Goal: Task Accomplishment & Management: Manage account settings

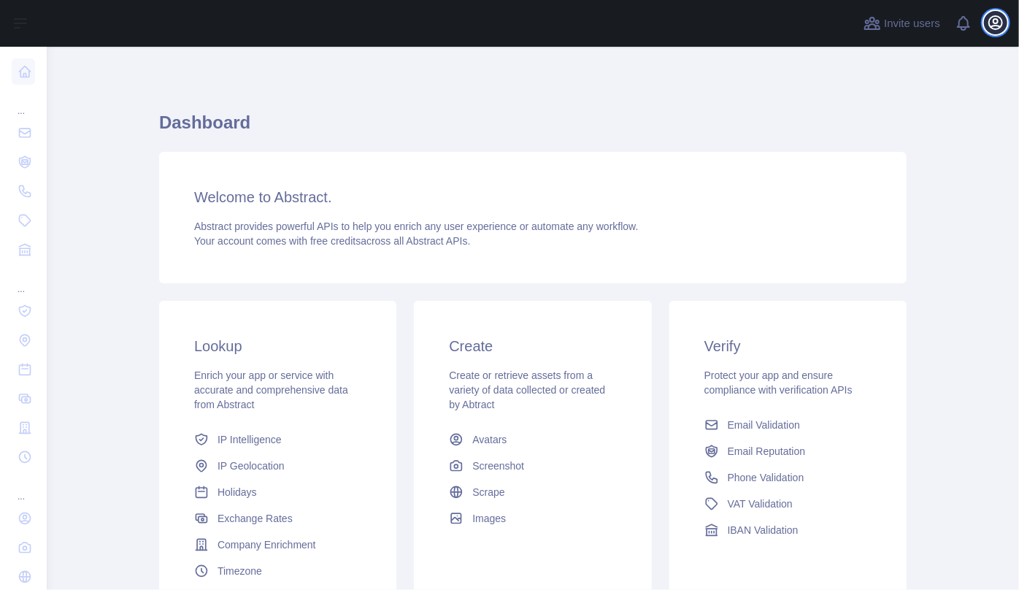
click at [1001, 24] on icon "button" at bounding box center [995, 23] width 18 height 18
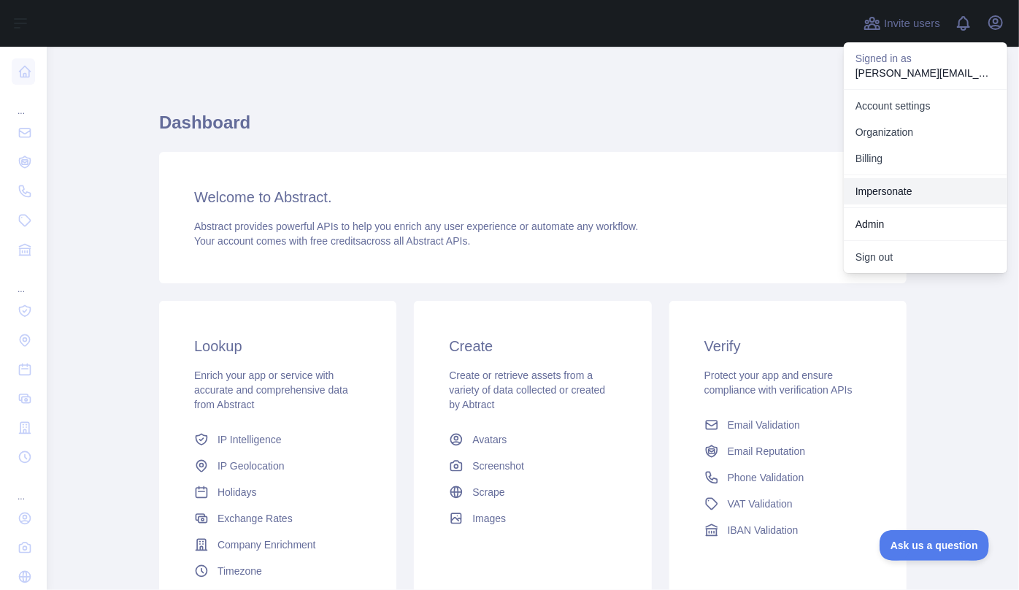
click at [908, 183] on link "Impersonate" at bounding box center [924, 191] width 163 height 26
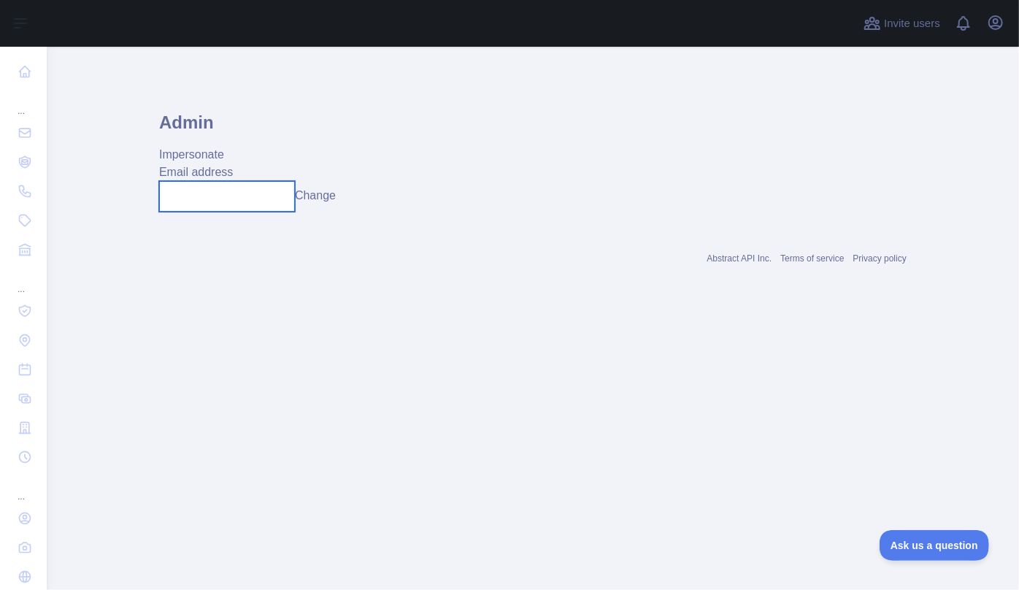
click at [231, 209] on input "text" at bounding box center [227, 196] width 136 height 31
paste input "**********"
type input "**********"
click at [344, 196] on button "Change" at bounding box center [329, 196] width 41 height 18
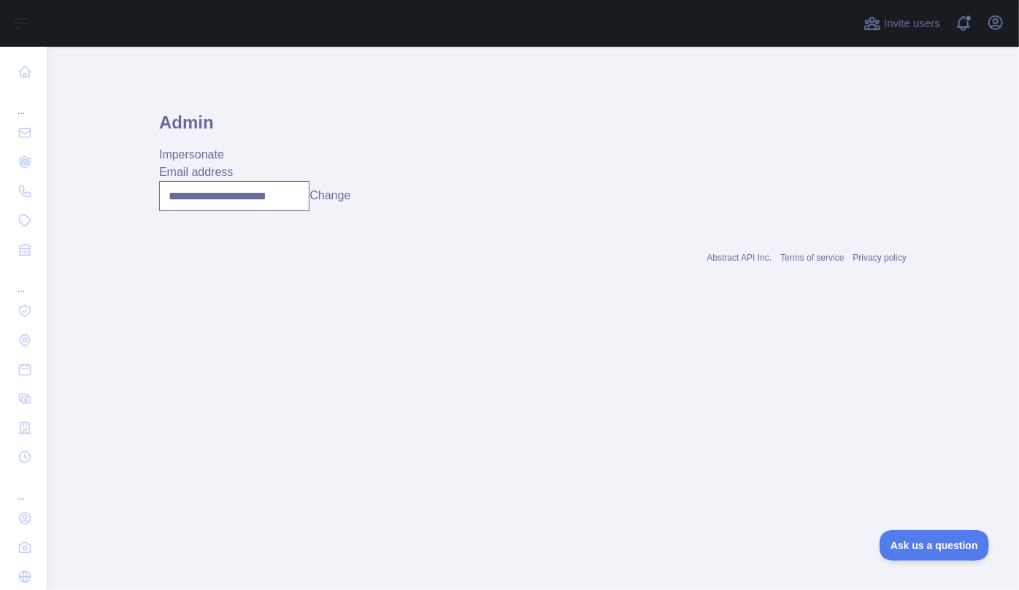
scroll to position [0, 0]
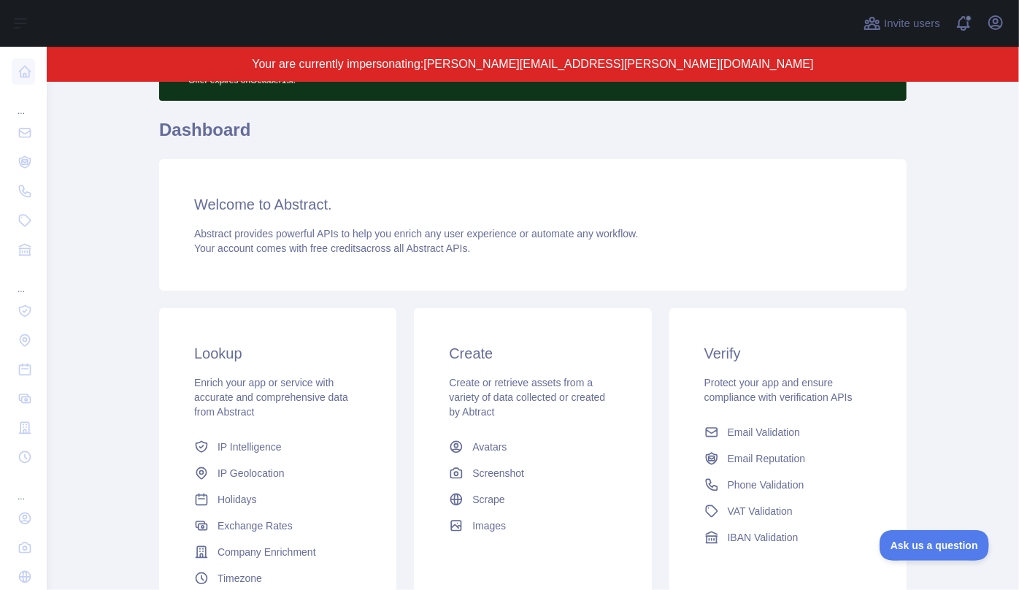
scroll to position [198, 0]
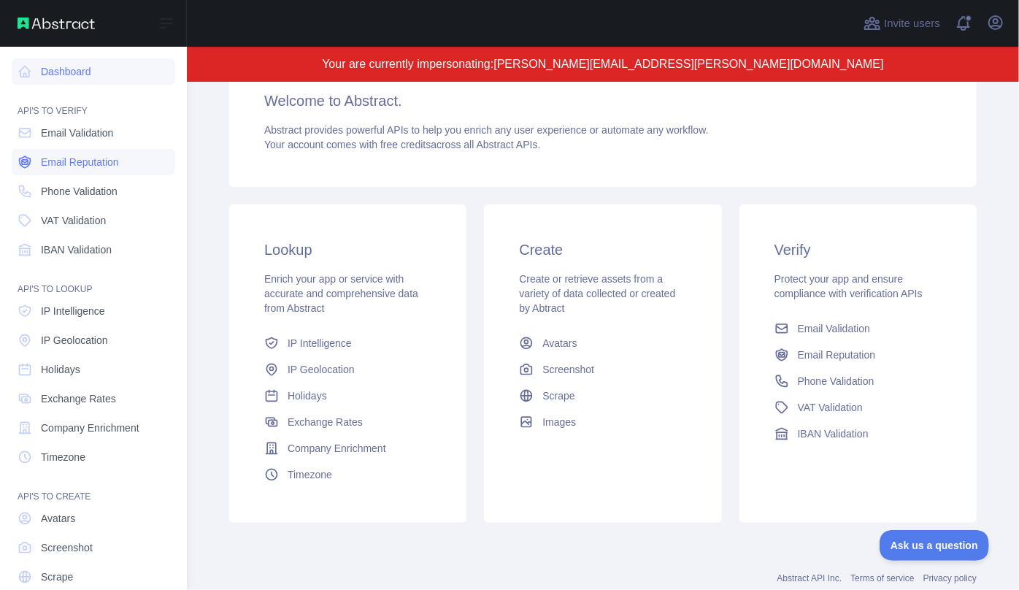
click at [65, 161] on span "Email Reputation" at bounding box center [80, 162] width 78 height 15
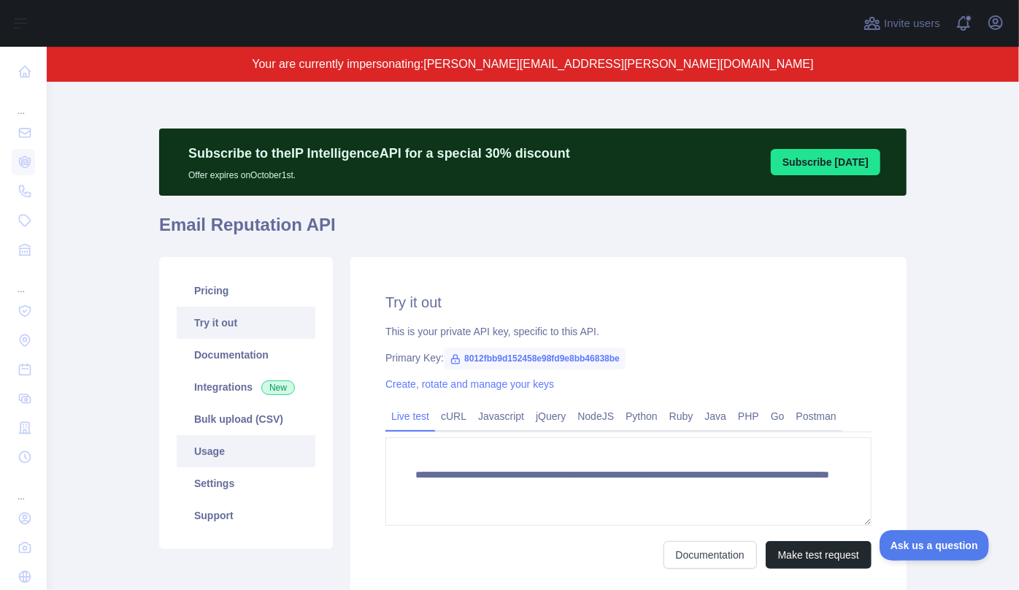
click at [236, 452] on link "Usage" at bounding box center [246, 451] width 139 height 32
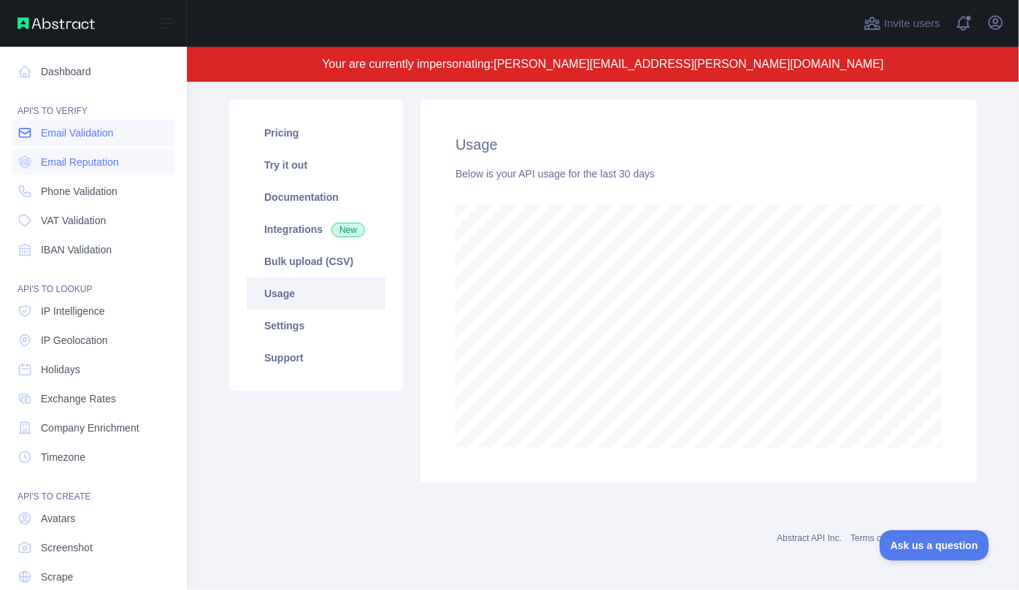
scroll to position [729125, 728812]
click at [59, 136] on span "Email Validation" at bounding box center [77, 132] width 72 height 15
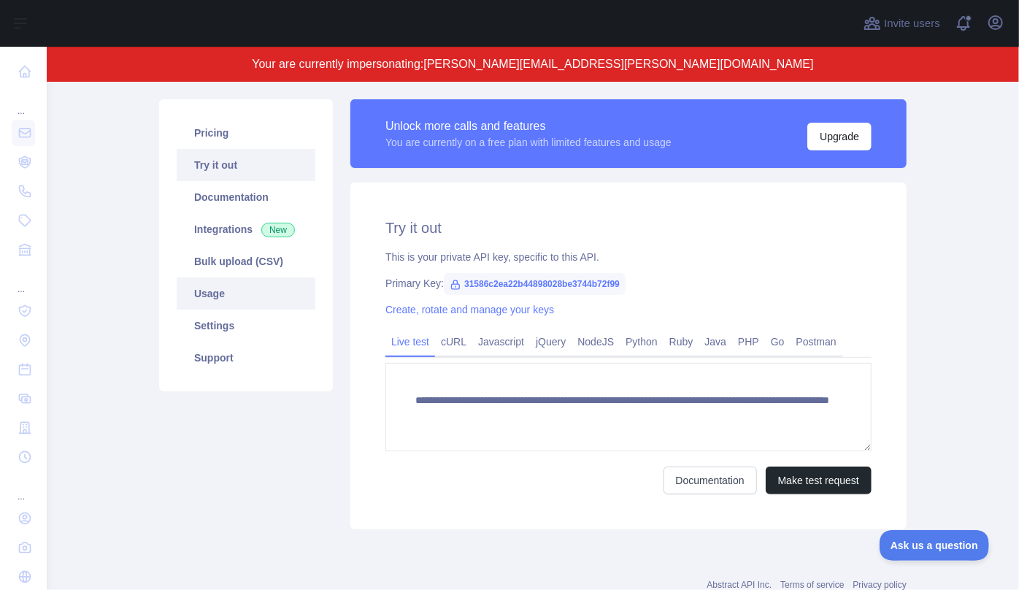
click at [218, 293] on link "Usage" at bounding box center [246, 293] width 139 height 32
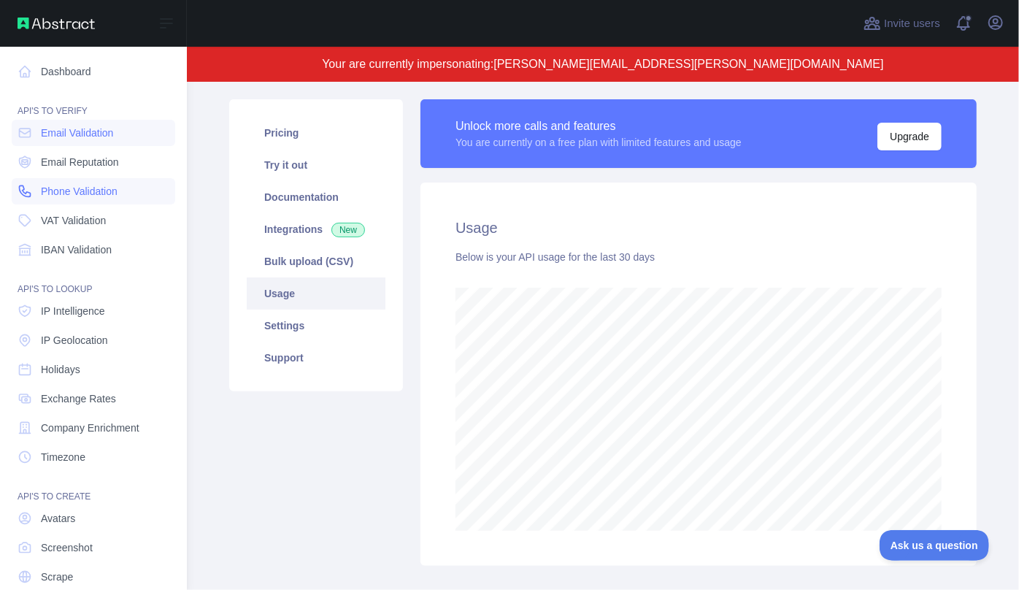
scroll to position [729125, 728812]
click at [68, 309] on span "IP Intelligence" at bounding box center [73, 311] width 64 height 15
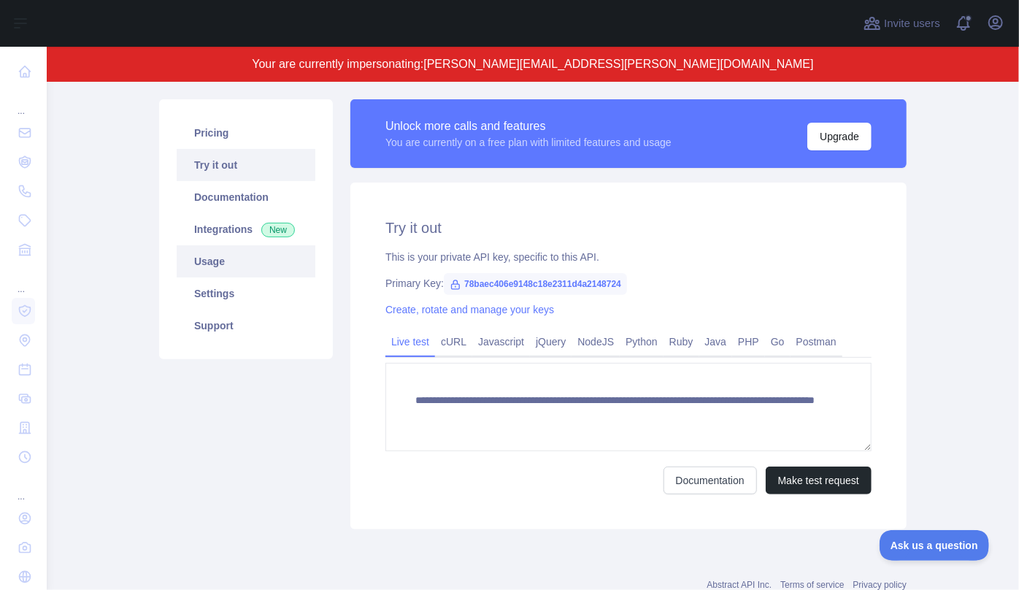
click at [242, 267] on link "Usage" at bounding box center [246, 261] width 139 height 32
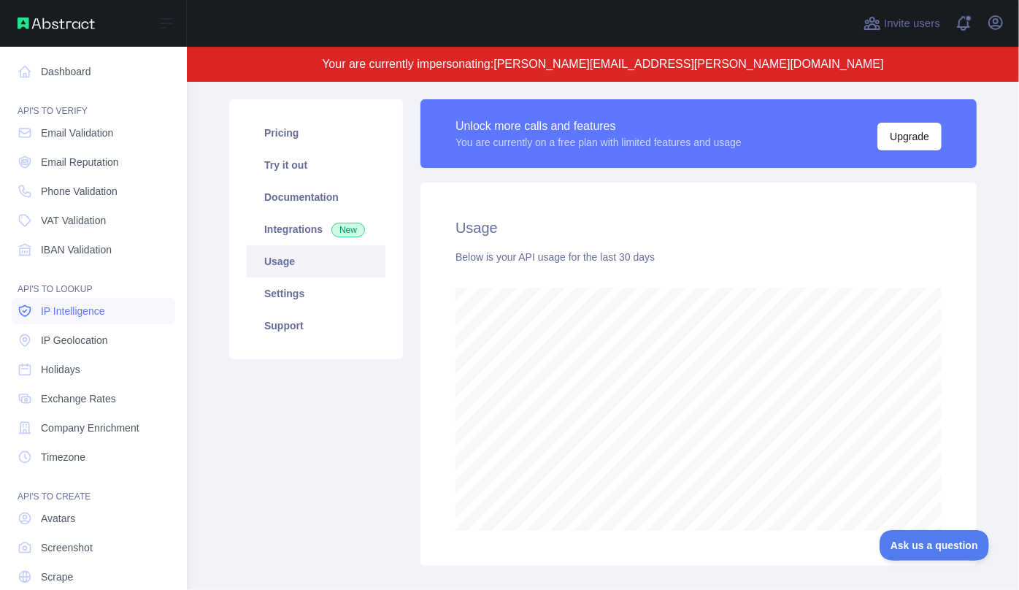
scroll to position [729125, 728812]
click at [68, 330] on link "IP Geolocation" at bounding box center [93, 340] width 163 height 26
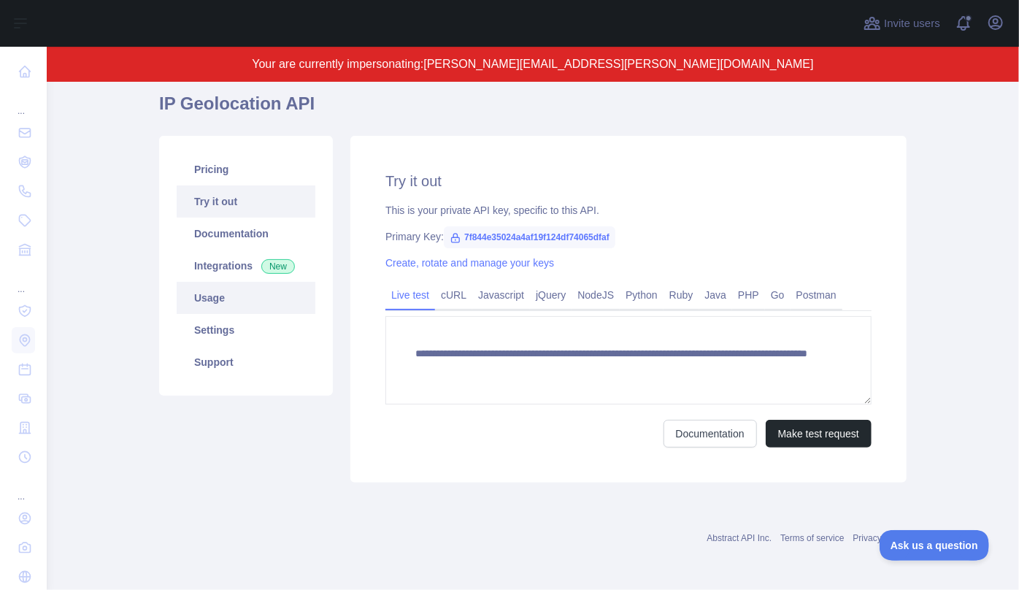
click at [245, 296] on link "Usage" at bounding box center [246, 298] width 139 height 32
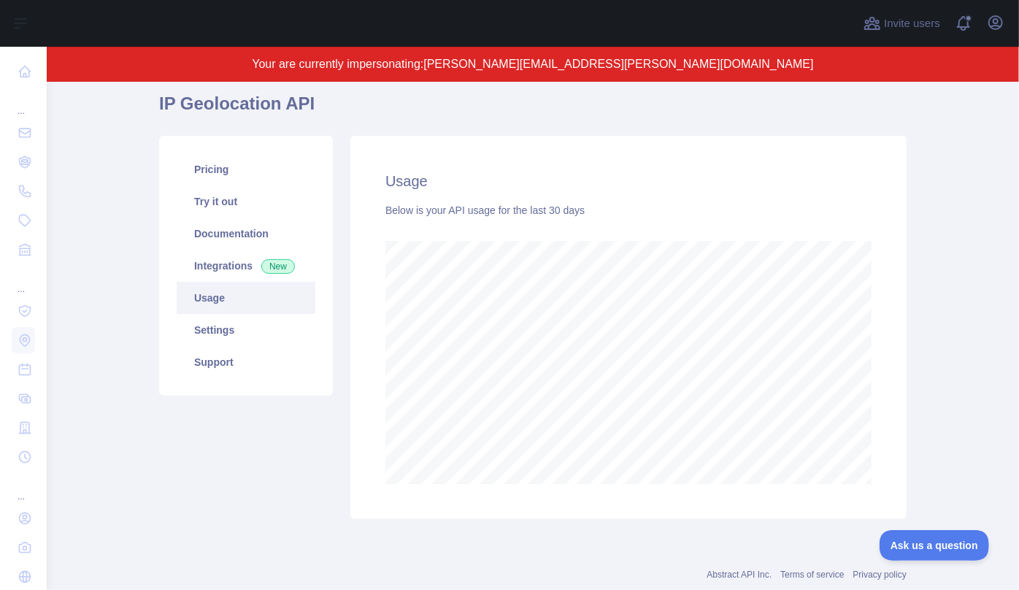
scroll to position [508, 962]
click at [1001, 25] on icon "button" at bounding box center [995, 22] width 13 height 13
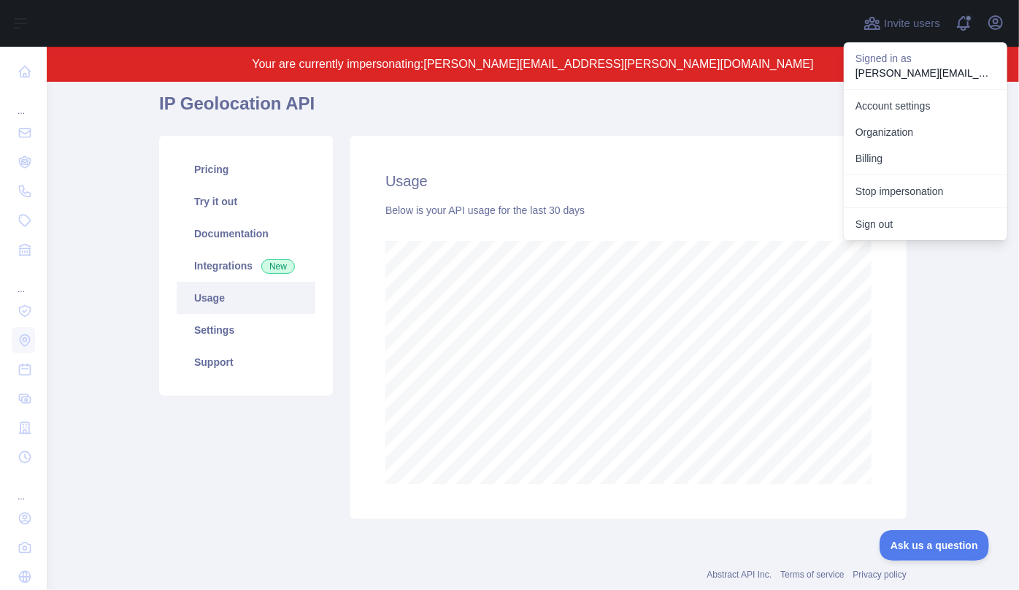
click at [922, 189] on button "Stop impersonation" at bounding box center [924, 191] width 163 height 26
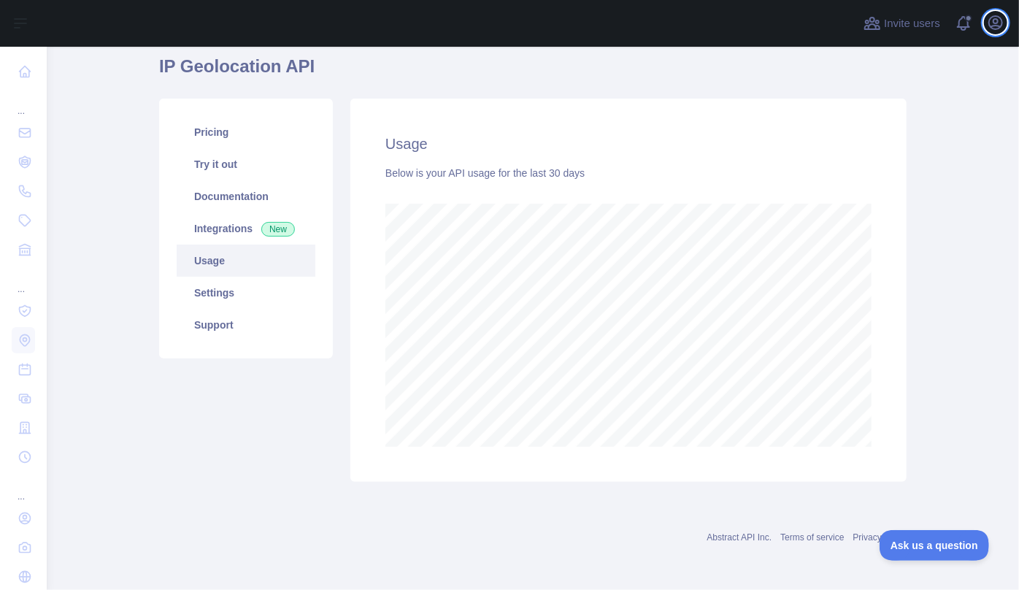
scroll to position [53, 0]
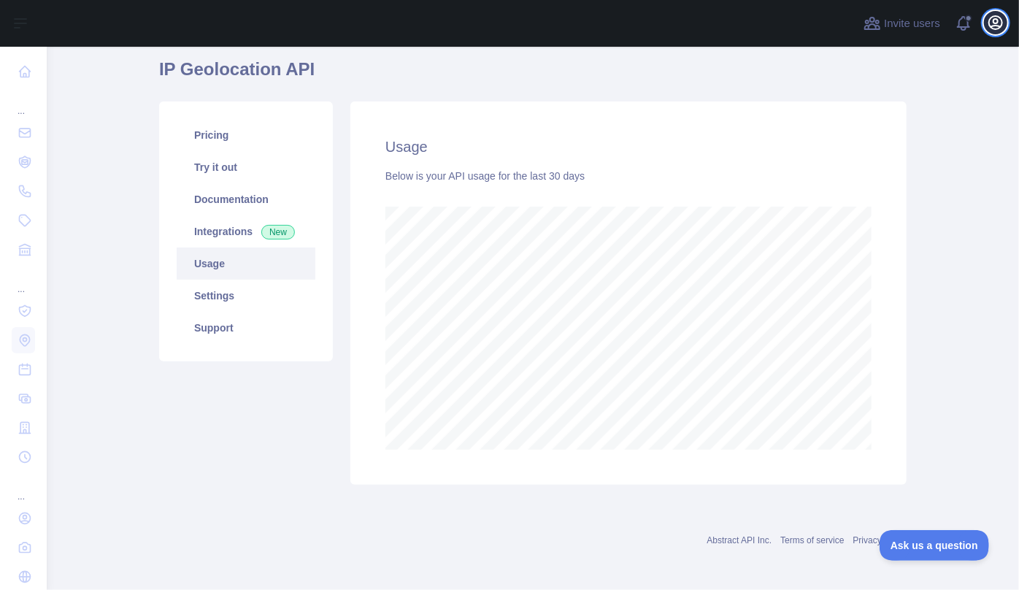
click at [994, 27] on icon "button" at bounding box center [995, 23] width 18 height 18
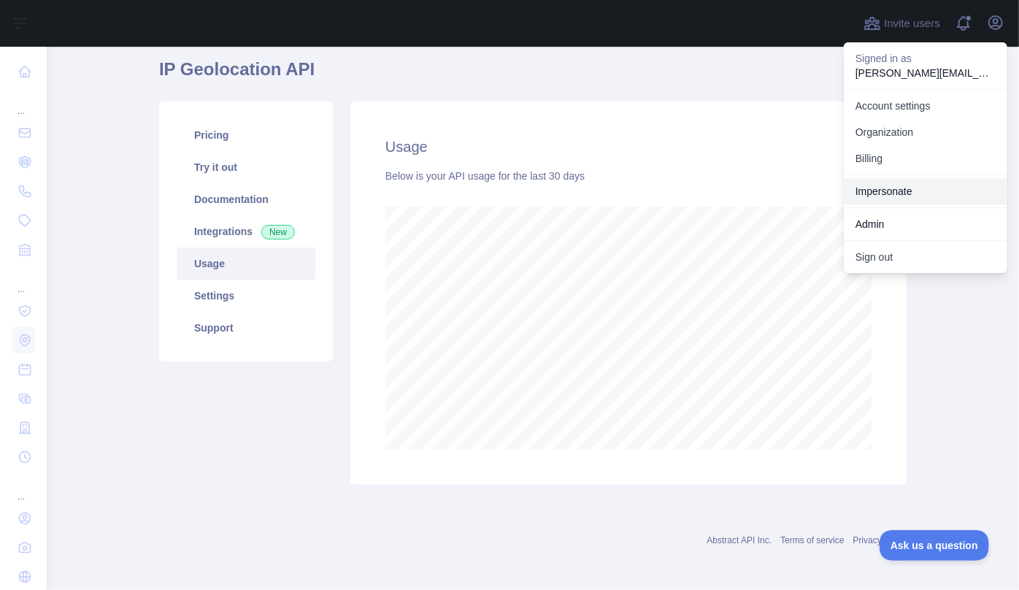
click at [940, 190] on link "Impersonate" at bounding box center [924, 191] width 163 height 26
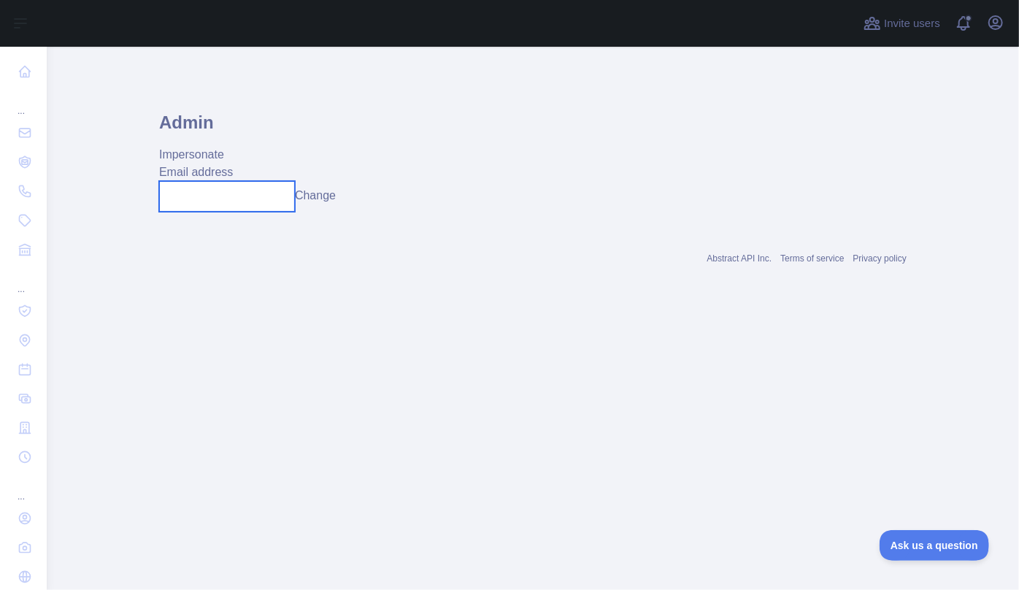
click at [198, 190] on input "text" at bounding box center [227, 196] width 136 height 31
paste input "**********"
type input "**********"
click at [334, 193] on button "Change" at bounding box center [315, 196] width 41 height 18
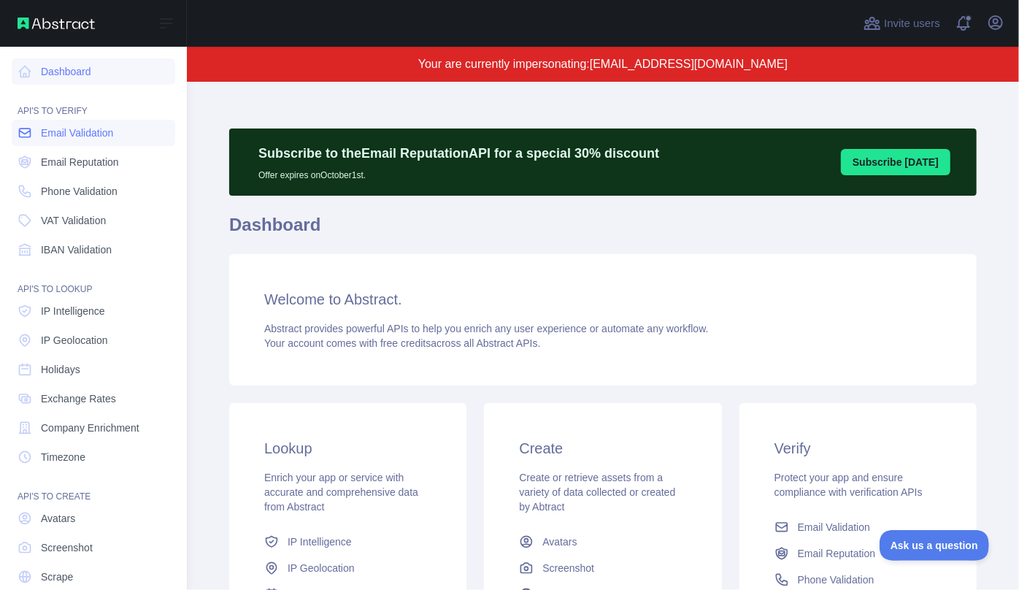
click at [73, 131] on span "Email Validation" at bounding box center [77, 132] width 72 height 15
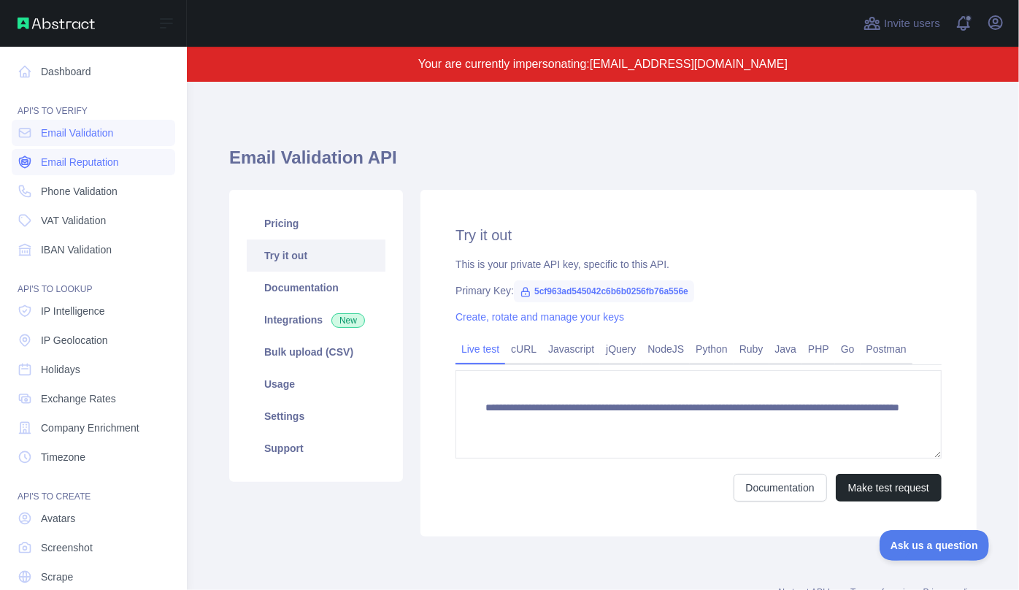
click at [69, 165] on span "Email Reputation" at bounding box center [80, 162] width 78 height 15
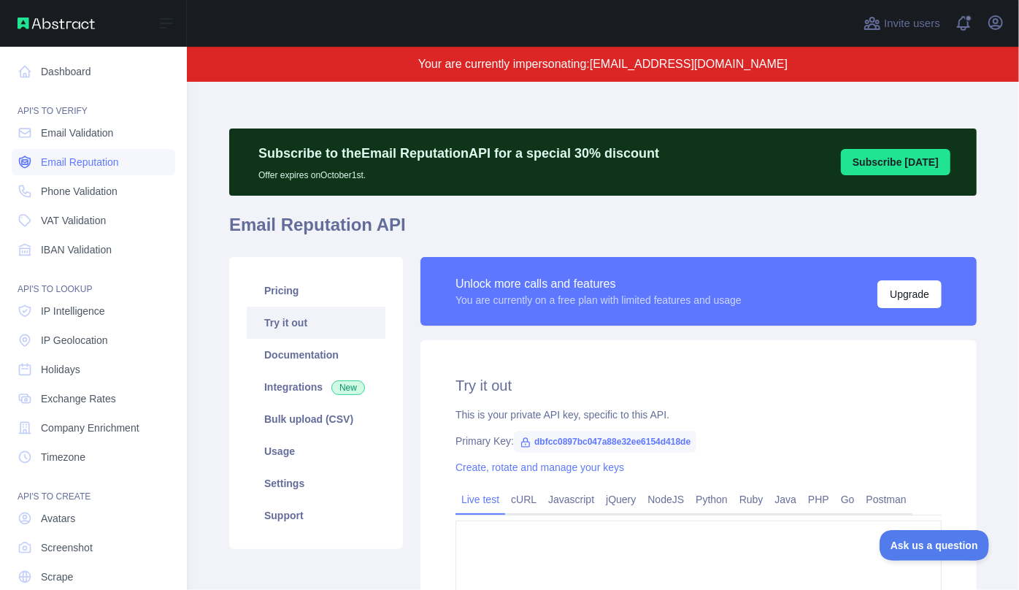
type textarea "**********"
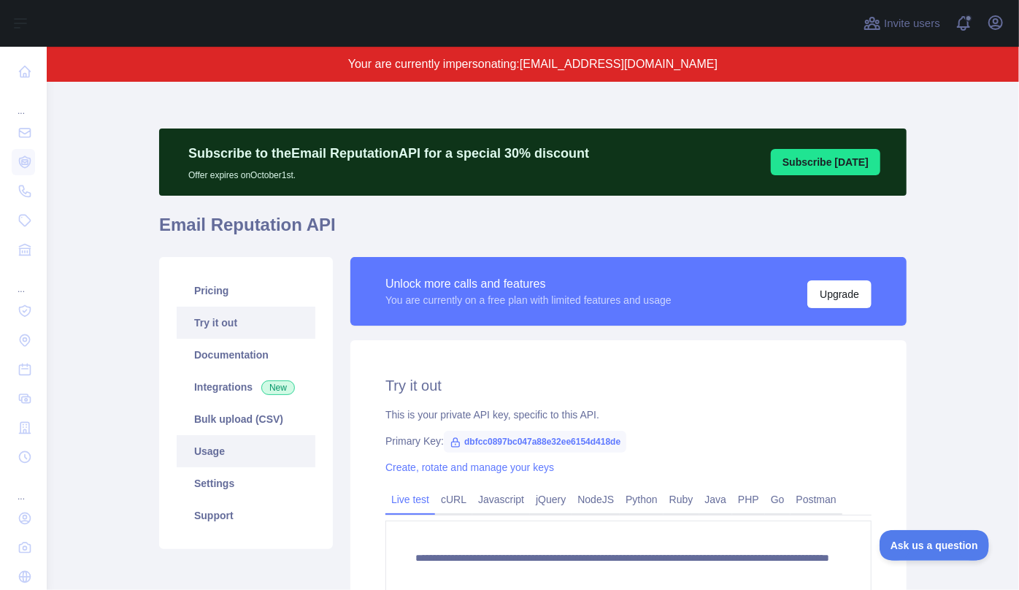
click at [250, 452] on link "Usage" at bounding box center [246, 451] width 139 height 32
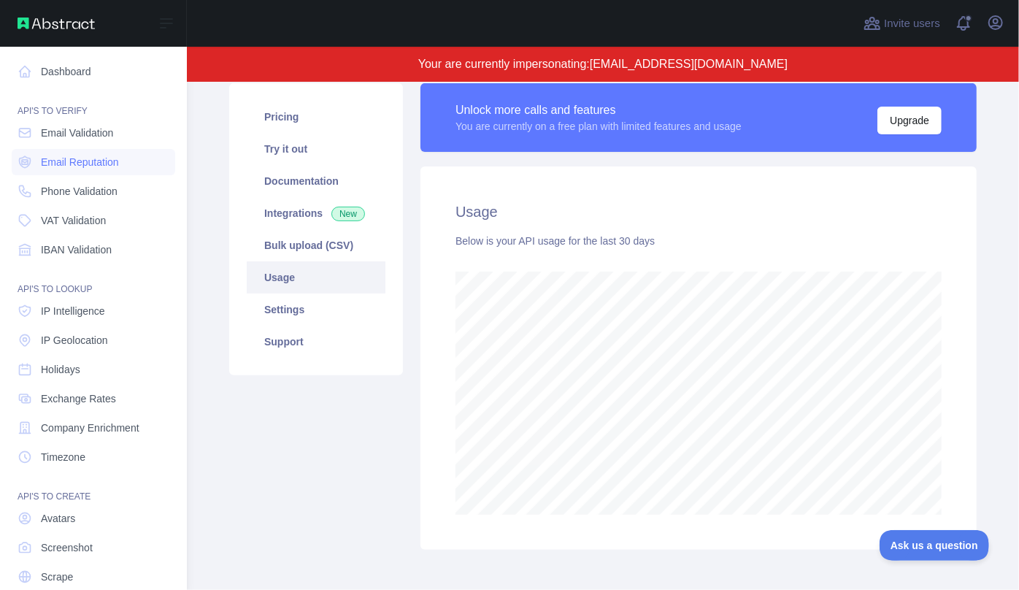
scroll to position [729125, 728812]
click at [66, 340] on span "IP Geolocation" at bounding box center [74, 340] width 67 height 15
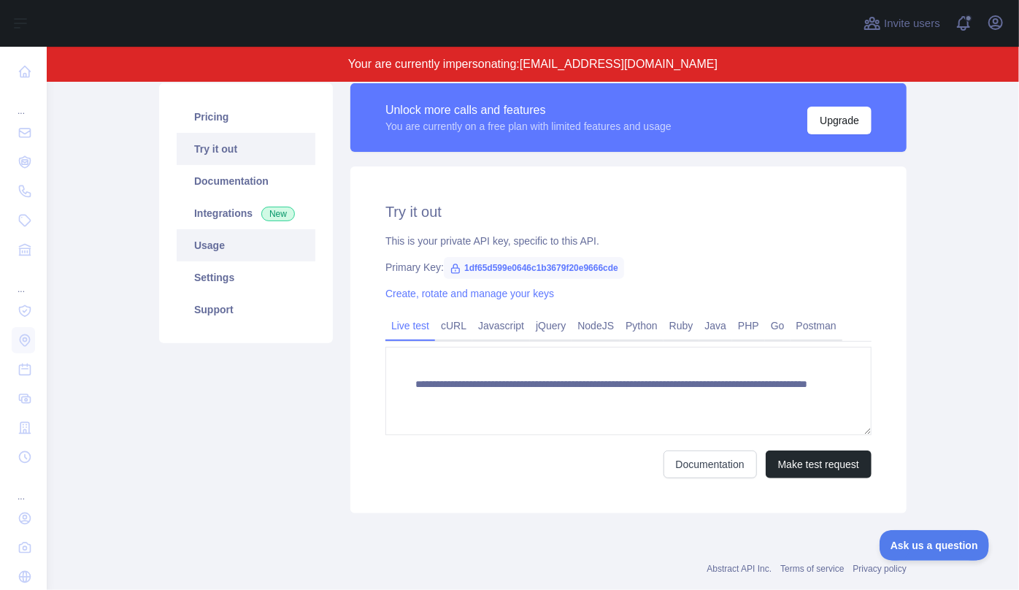
click at [230, 259] on link "Usage" at bounding box center [246, 245] width 139 height 32
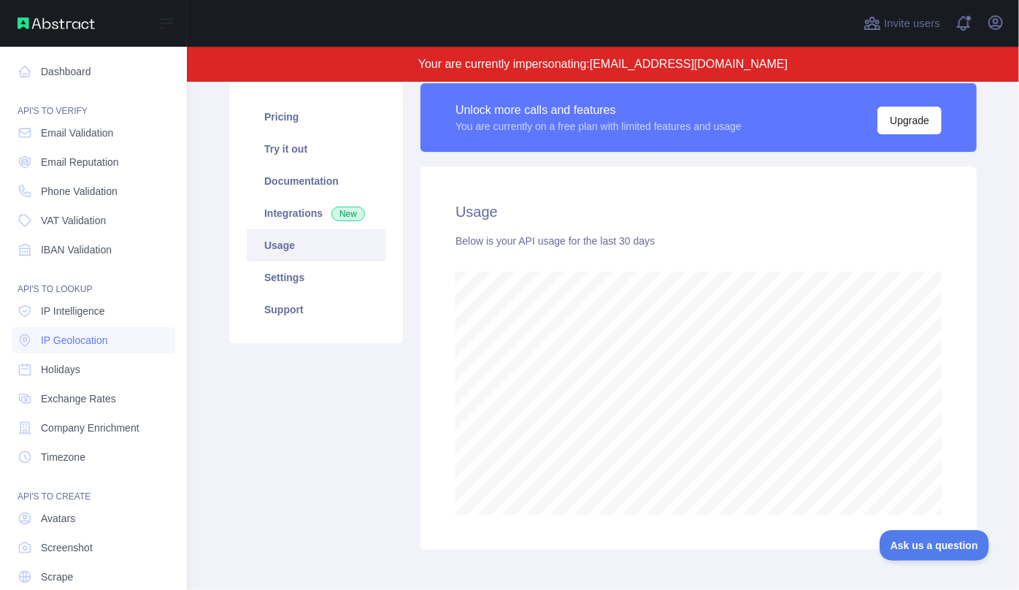
scroll to position [729125, 728812]
drag, startPoint x: 70, startPoint y: 311, endPoint x: 87, endPoint y: 306, distance: 17.5
click at [70, 311] on span "IP Intelligence" at bounding box center [73, 311] width 64 height 15
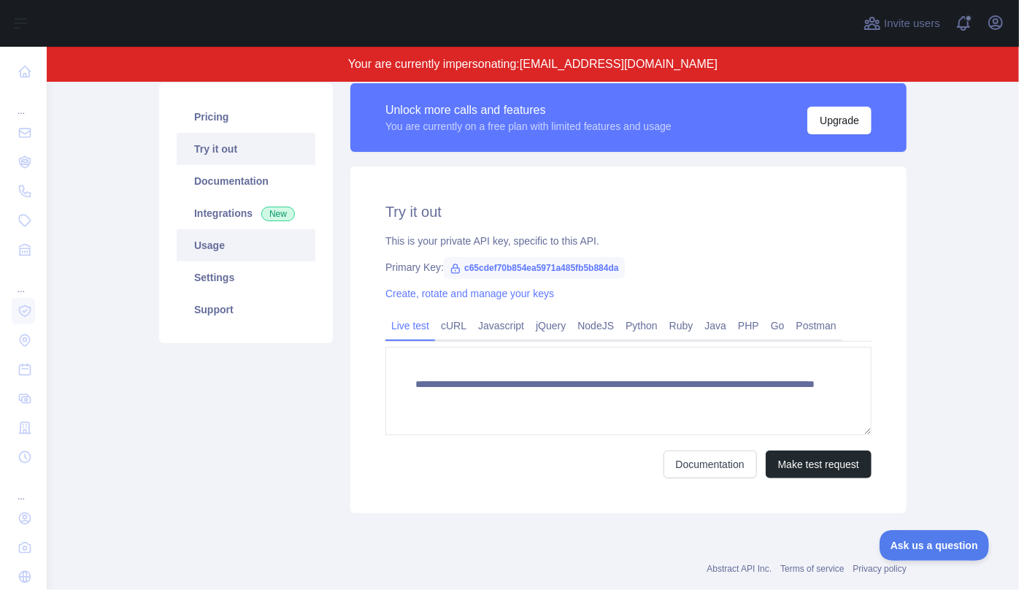
click at [249, 248] on link "Usage" at bounding box center [246, 245] width 139 height 32
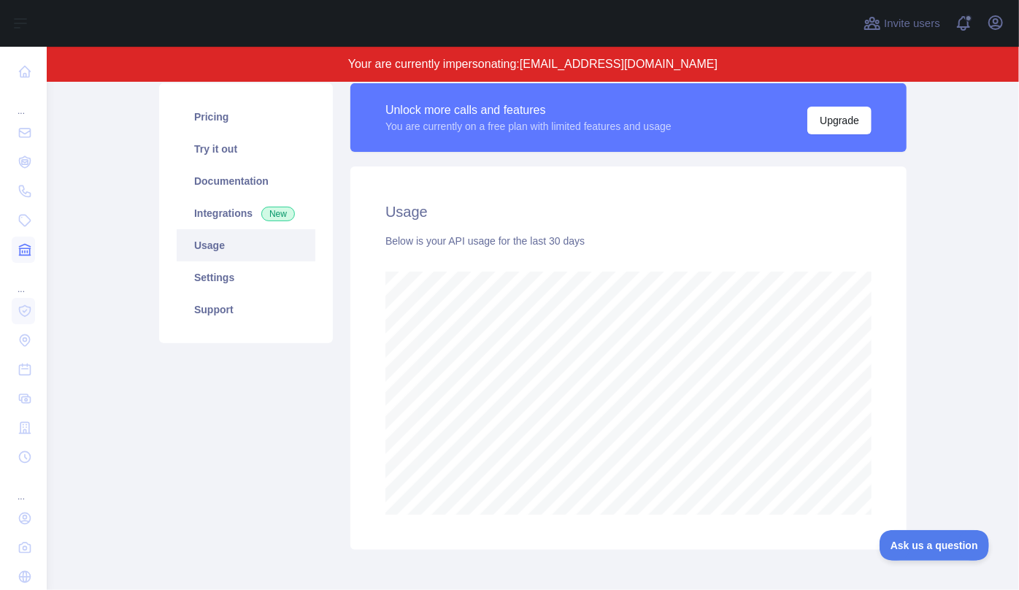
scroll to position [729125, 728812]
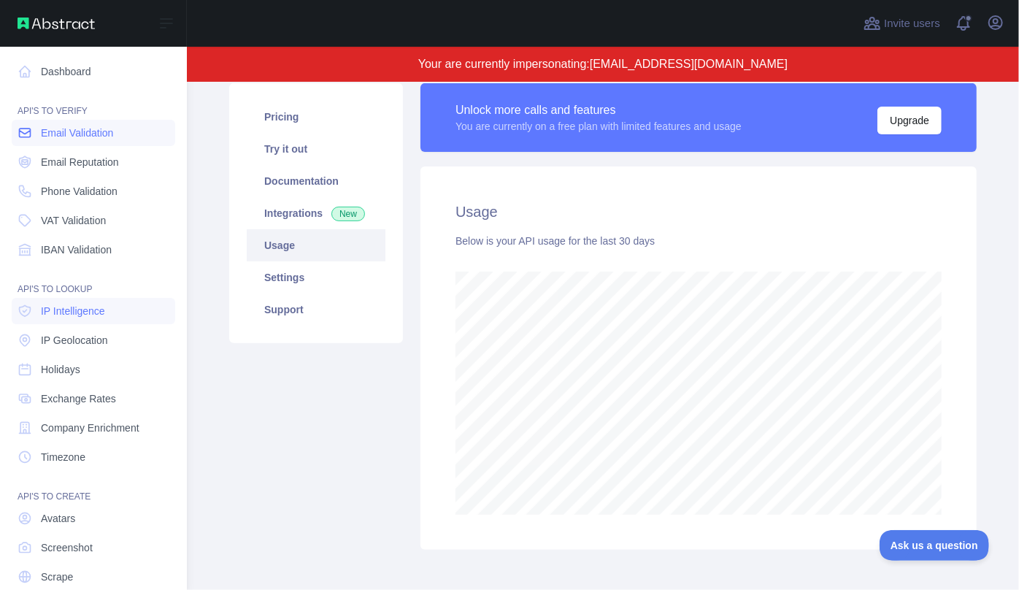
click at [65, 136] on span "Email Validation" at bounding box center [77, 132] width 72 height 15
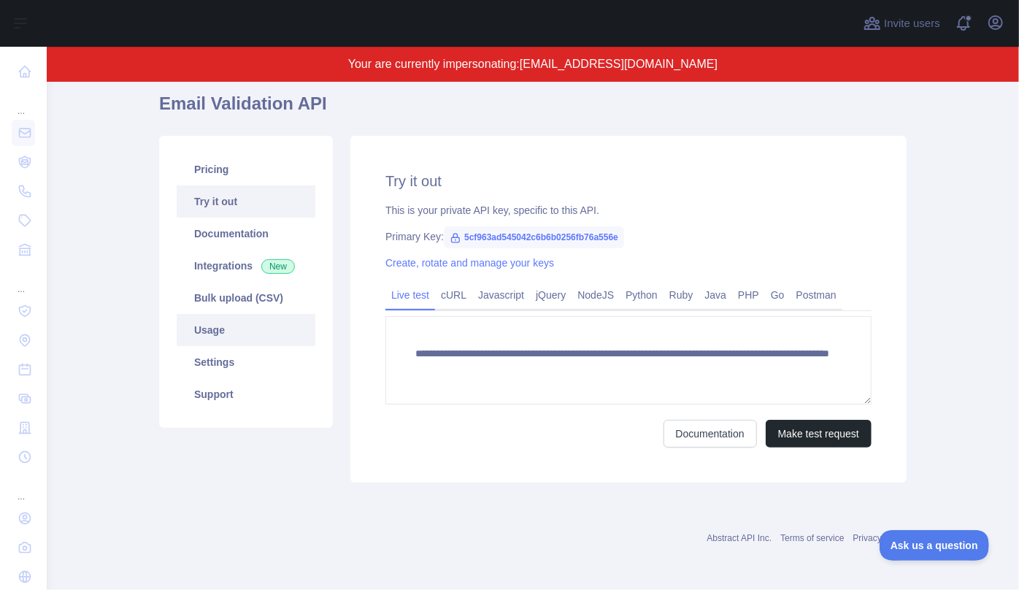
click at [249, 327] on link "Usage" at bounding box center [246, 330] width 139 height 32
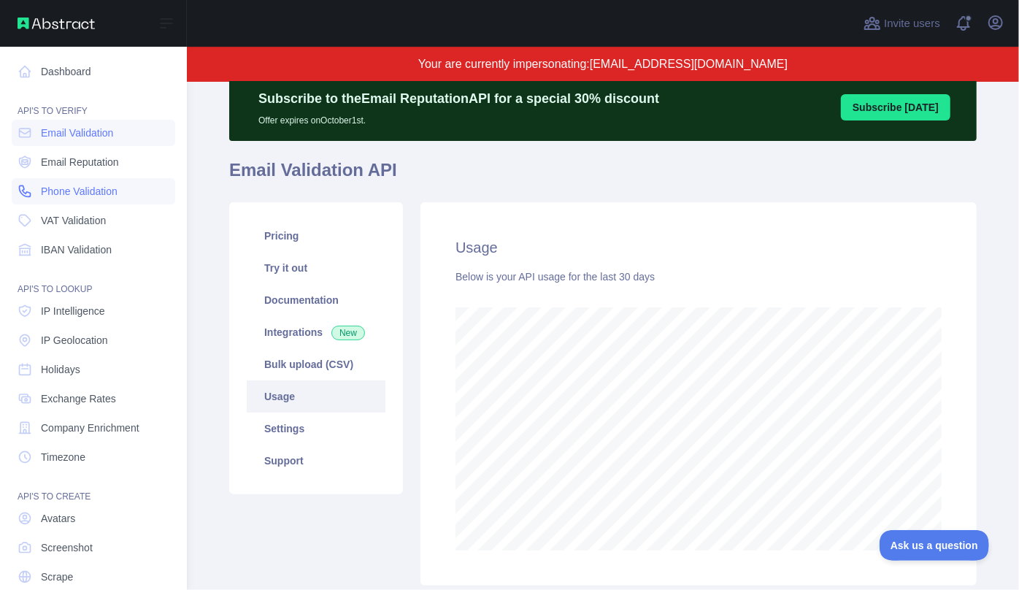
scroll to position [729125, 728812]
click at [73, 161] on span "Email Reputation" at bounding box center [80, 162] width 78 height 15
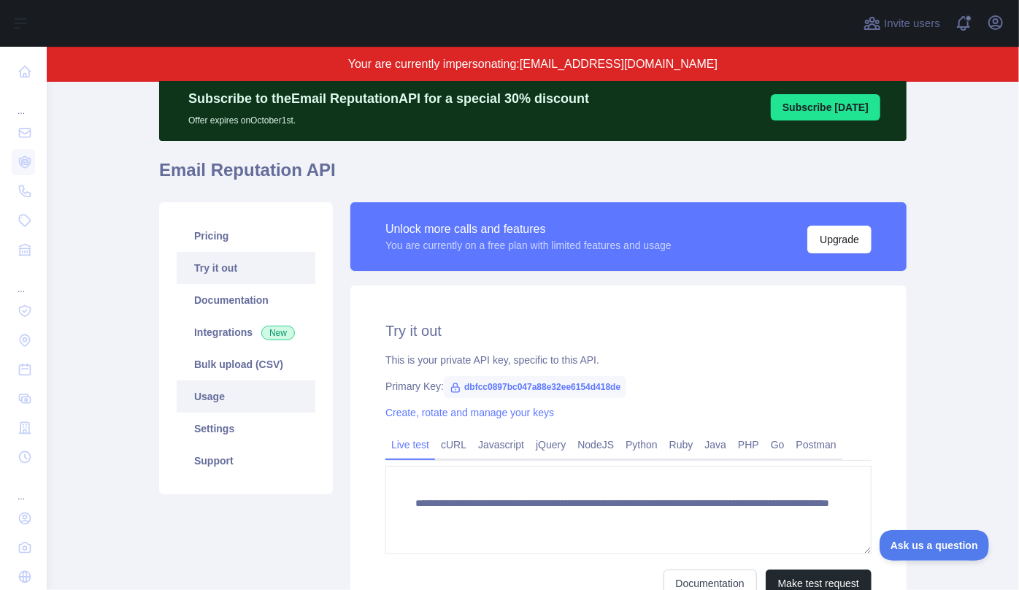
click at [244, 390] on link "Usage" at bounding box center [246, 396] width 139 height 32
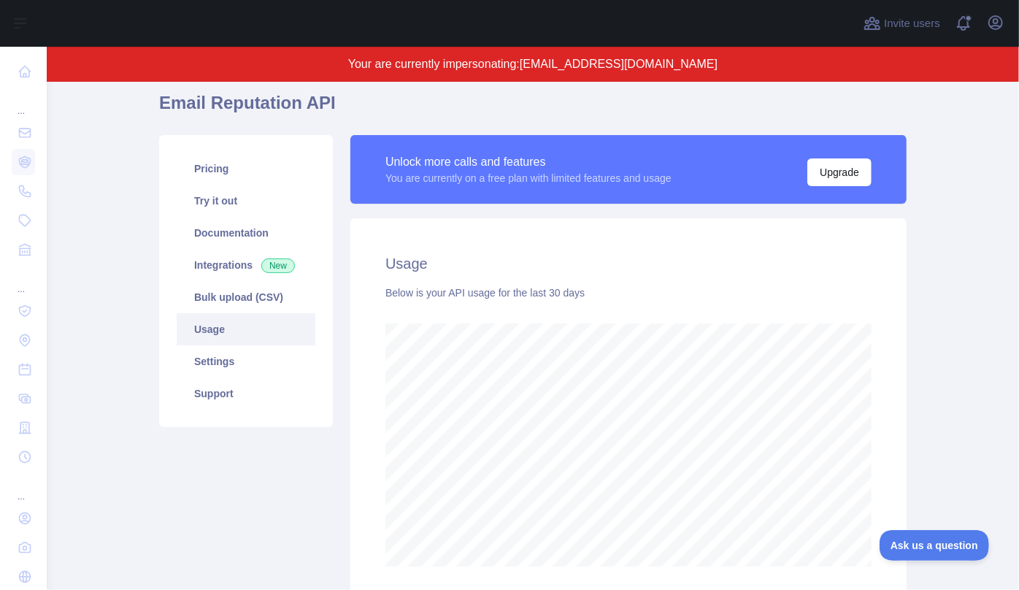
scroll to position [240, 0]
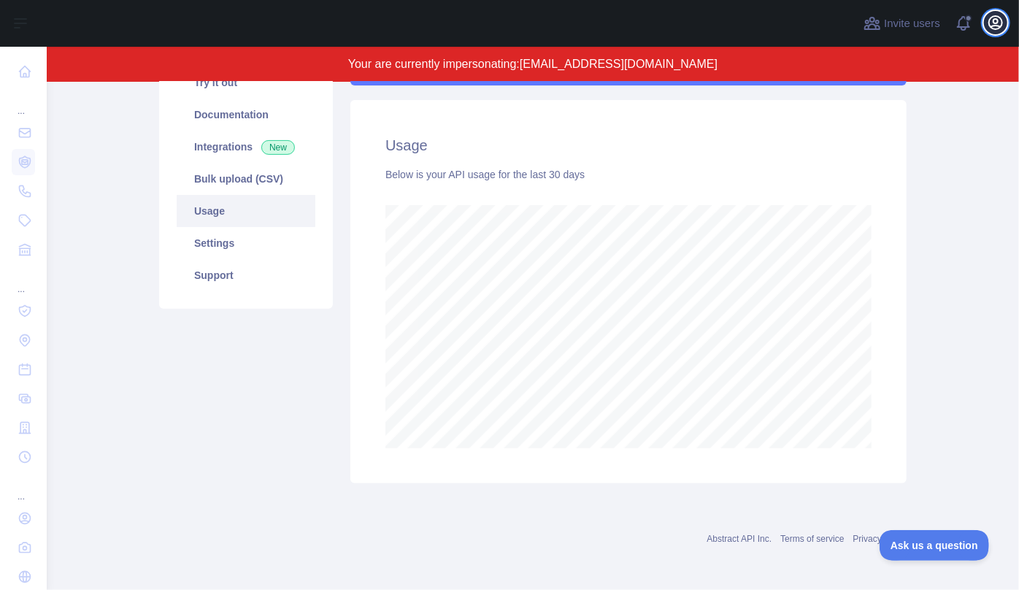
click at [1000, 23] on icon "button" at bounding box center [995, 23] width 18 height 18
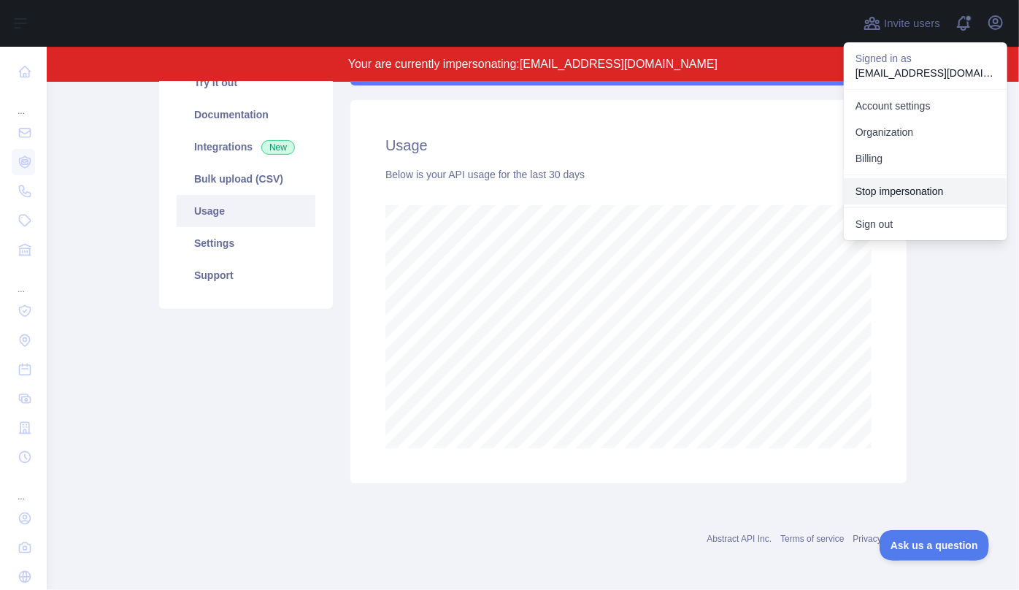
click at [939, 189] on button "Stop impersonation" at bounding box center [924, 191] width 163 height 26
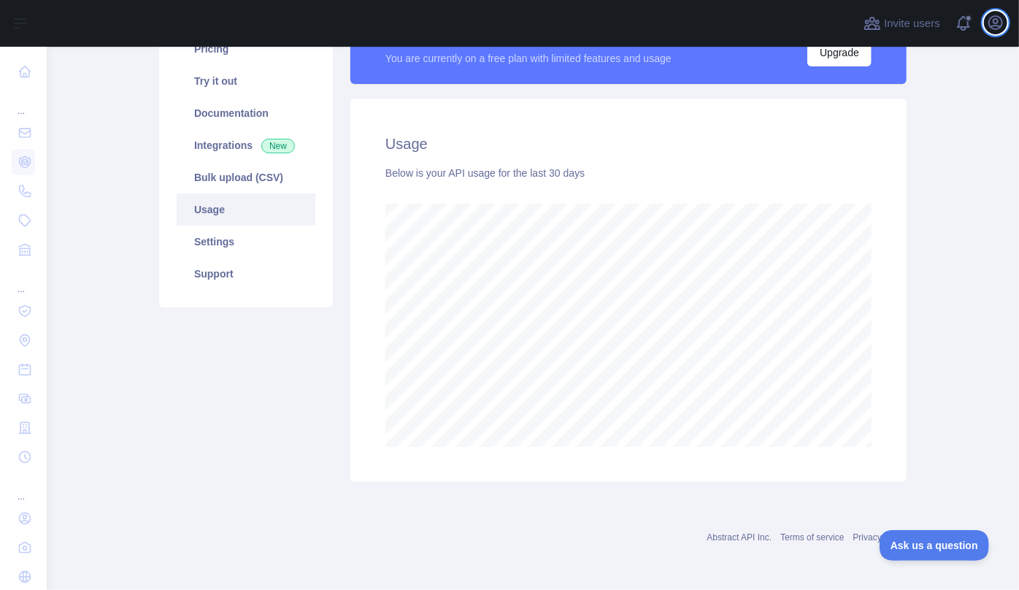
scroll to position [0, 0]
